Goal: Browse casually

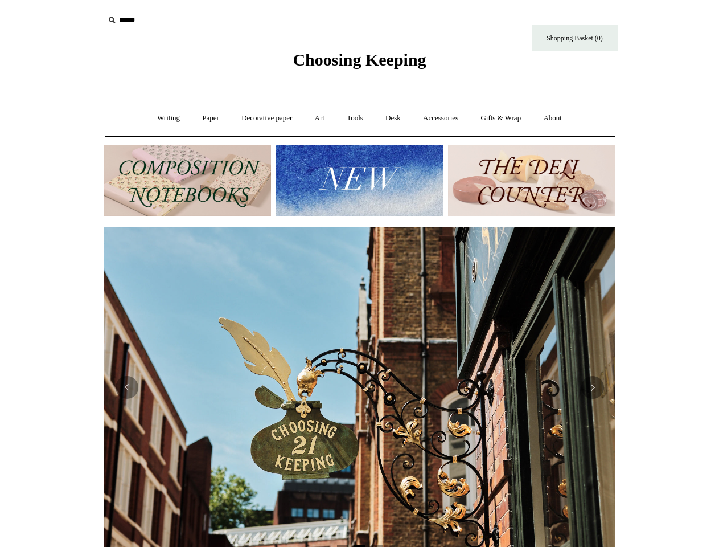
scroll to position [0, 511]
click at [360, 273] on img at bounding box center [359, 387] width 511 height 321
click at [174, 20] on input "text" at bounding box center [174, 20] width 140 height 21
click at [359, 180] on img at bounding box center [359, 180] width 167 height 71
click at [360, 382] on img at bounding box center [359, 387] width 511 height 321
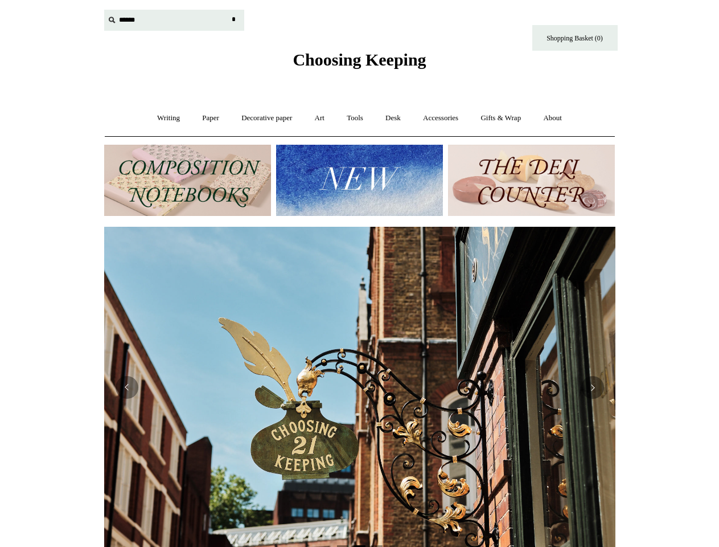
click at [52, 382] on html "Menu Choosing Keeping * Shipping Information Shopping Basket (0) * ⤺ + +" at bounding box center [359, 479] width 719 height 959
click at [52, 387] on html "Menu Choosing Keeping * Shipping Information Shopping Basket (0) * ⤺ + +" at bounding box center [359, 479] width 719 height 959
click at [360, 387] on img at bounding box center [359, 387] width 511 height 321
click at [127, 387] on button "Previous" at bounding box center [127, 387] width 23 height 23
click at [593, 387] on button "Next" at bounding box center [592, 387] width 23 height 23
